Goal: Task Accomplishment & Management: Complete application form

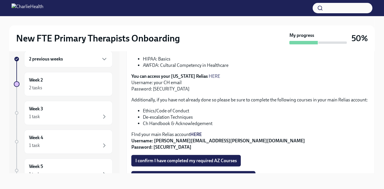
scroll to position [146, 0]
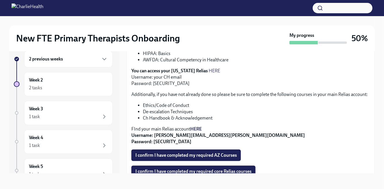
click at [200, 129] on strong "HERE" at bounding box center [196, 128] width 12 height 5
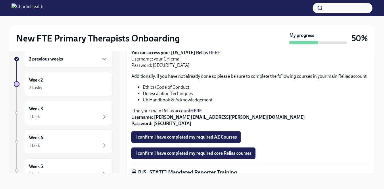
scroll to position [170, 0]
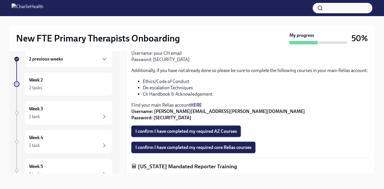
click at [147, 134] on span "I confirm I have completed my required AZ Courses" at bounding box center [187, 131] width 102 height 6
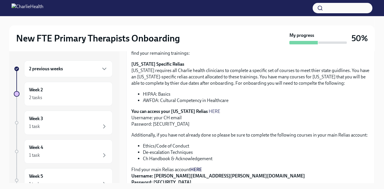
scroll to position [218, 0]
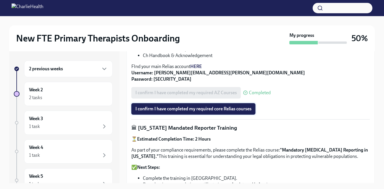
click at [159, 108] on span "I confirm I have completed my required core Relias courses" at bounding box center [194, 109] width 116 height 6
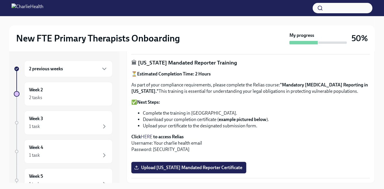
scroll to position [291, 0]
click at [148, 134] on p "Click HERE to access Relias Username: Your charlie health email Password: [SECU…" at bounding box center [250, 143] width 239 height 19
click at [147, 134] on link "HERE" at bounding box center [147, 136] width 12 height 5
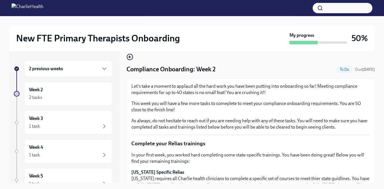
scroll to position [0, 0]
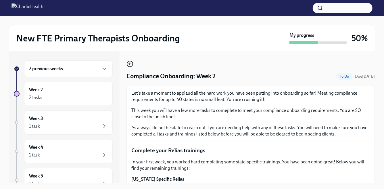
click at [129, 64] on icon "button" at bounding box center [129, 64] width 1 height 2
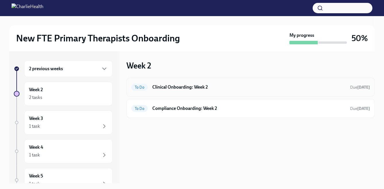
click at [168, 85] on h6 "Clinical Onboarding: Week 2" at bounding box center [249, 87] width 193 height 6
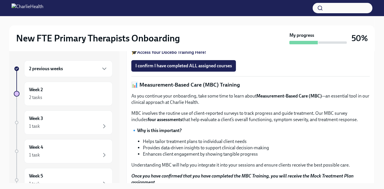
scroll to position [55, 0]
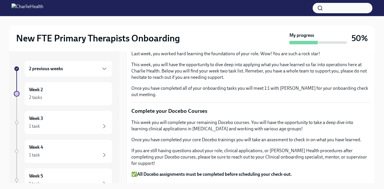
click at [104, 64] on div "2 previous weeks" at bounding box center [68, 68] width 89 height 17
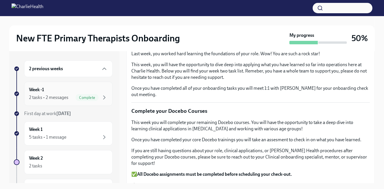
click at [58, 99] on div "2 tasks • 2 messages" at bounding box center [48, 97] width 39 height 6
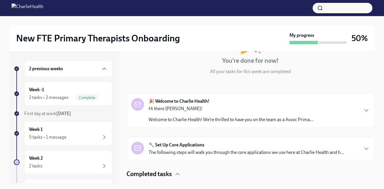
scroll to position [53, 0]
click at [159, 115] on div "Hi there [PERSON_NAME]! Welcome to Charlie Health! We’re thrilled to have you o…" at bounding box center [231, 114] width 165 height 17
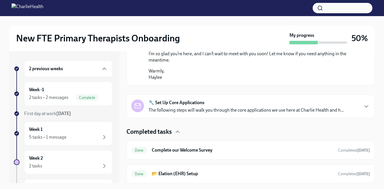
scroll to position [408, 0]
click at [157, 152] on div "Done Complete our Welcome Survey Completed [DATE]" at bounding box center [250, 150] width 239 height 9
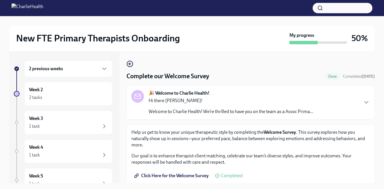
scroll to position [22, 0]
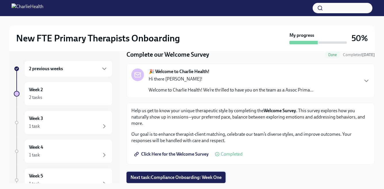
click at [154, 176] on span "Next task : Compliance Onboarding: Week One" at bounding box center [176, 178] width 91 height 6
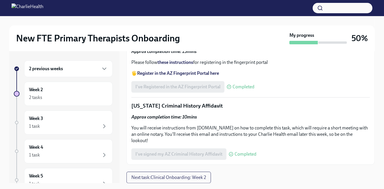
scroll to position [819, 0]
click at [141, 178] on span "Next task : Clinical Onboarding: Week 2" at bounding box center [168, 178] width 75 height 6
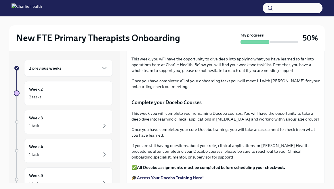
scroll to position [59, 0]
